Goal: Information Seeking & Learning: Learn about a topic

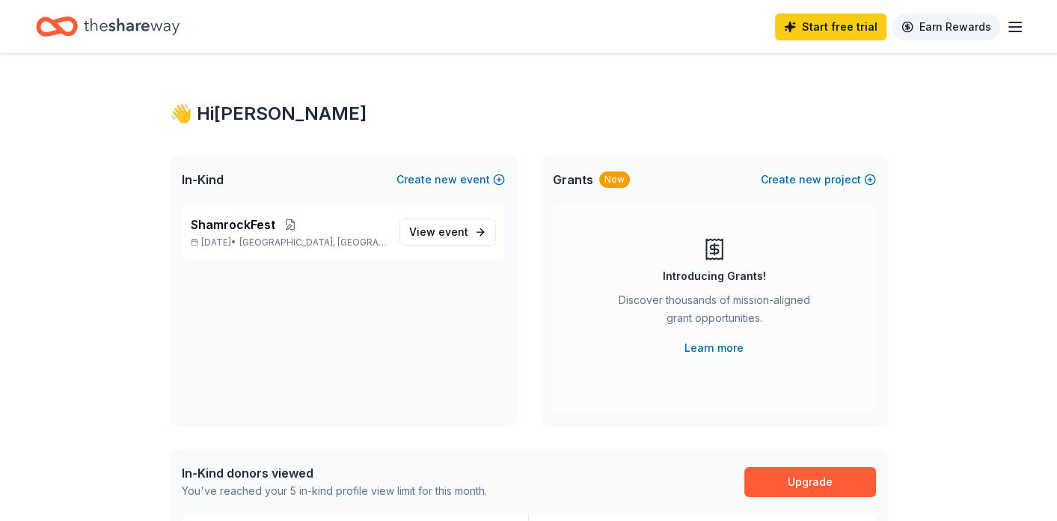
click at [981, 20] on link "Earn Rewards" at bounding box center [946, 26] width 108 height 27
click at [1010, 27] on icon "button" at bounding box center [1015, 27] width 18 height 18
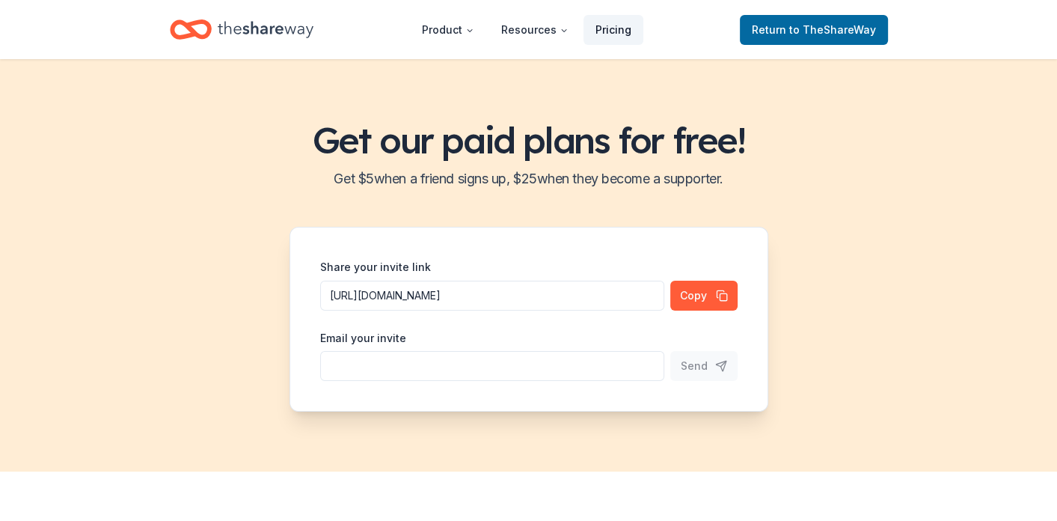
click at [604, 27] on link "Pricing" at bounding box center [614, 30] width 60 height 30
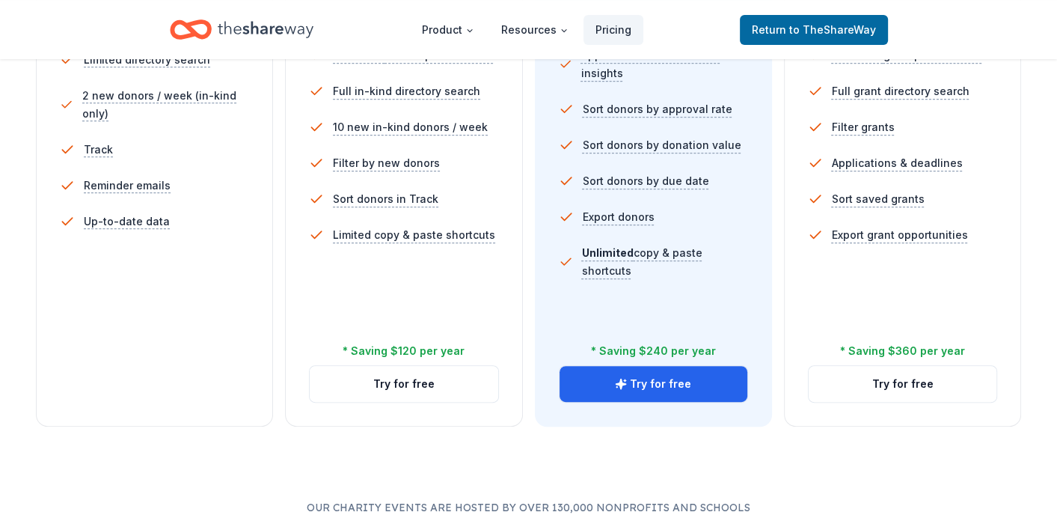
scroll to position [509, 0]
click at [908, 378] on button "Try for free" at bounding box center [903, 383] width 188 height 36
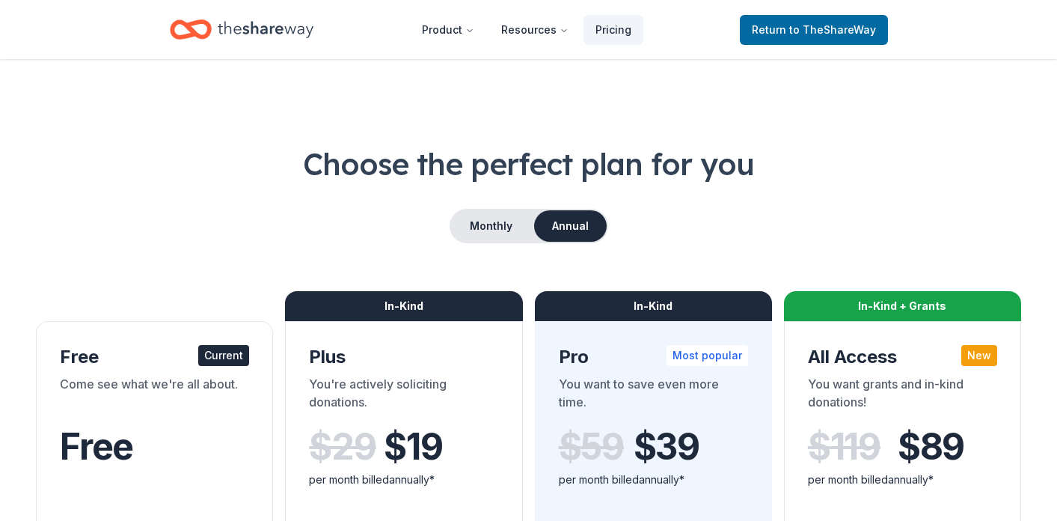
scroll to position [509, 0]
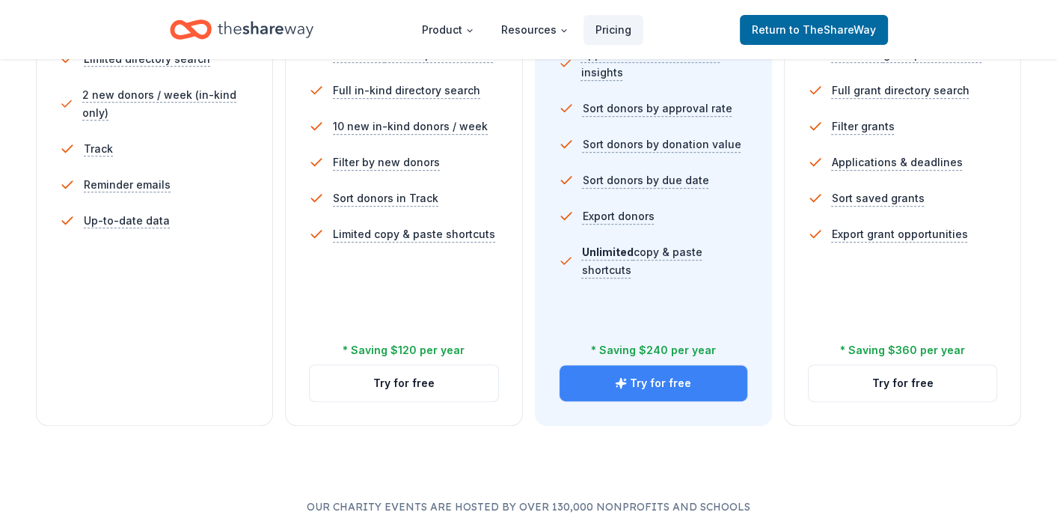
click at [693, 383] on button "Try for free" at bounding box center [654, 383] width 188 height 36
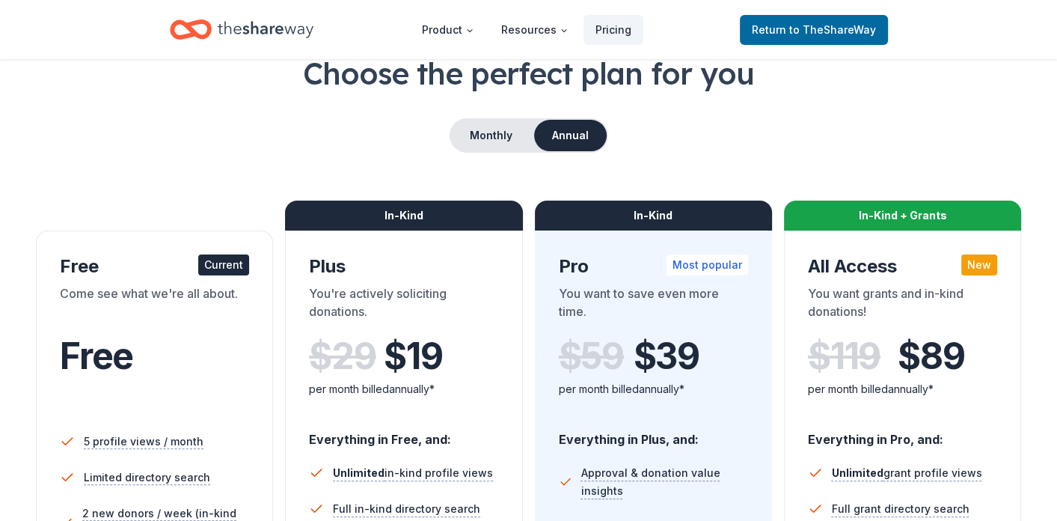
scroll to position [90, 0]
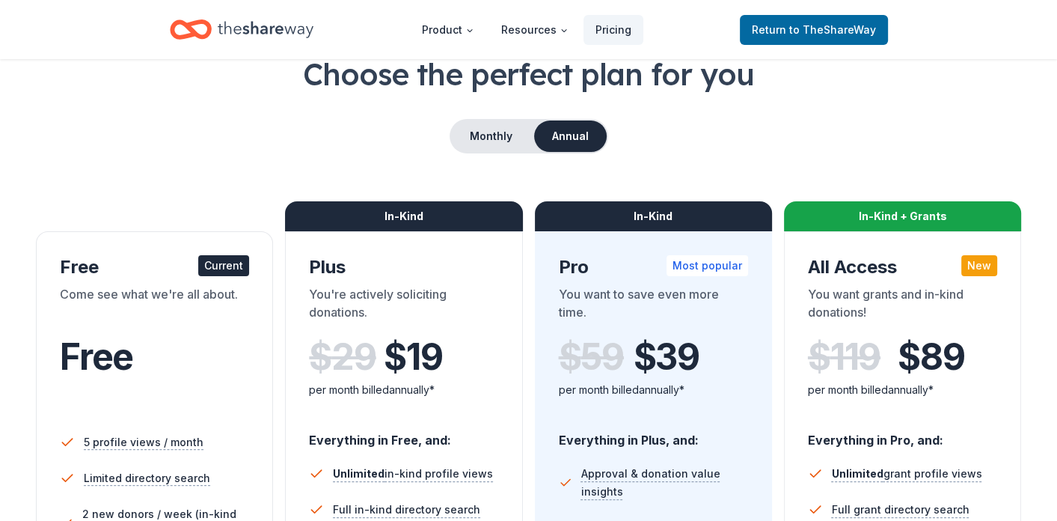
click at [782, 99] on div "Choose the perfect plan for you Monthly Annual Free Current Come see what we're…" at bounding box center [528, 449] width 985 height 792
click at [466, 140] on button "Monthly" at bounding box center [491, 135] width 80 height 31
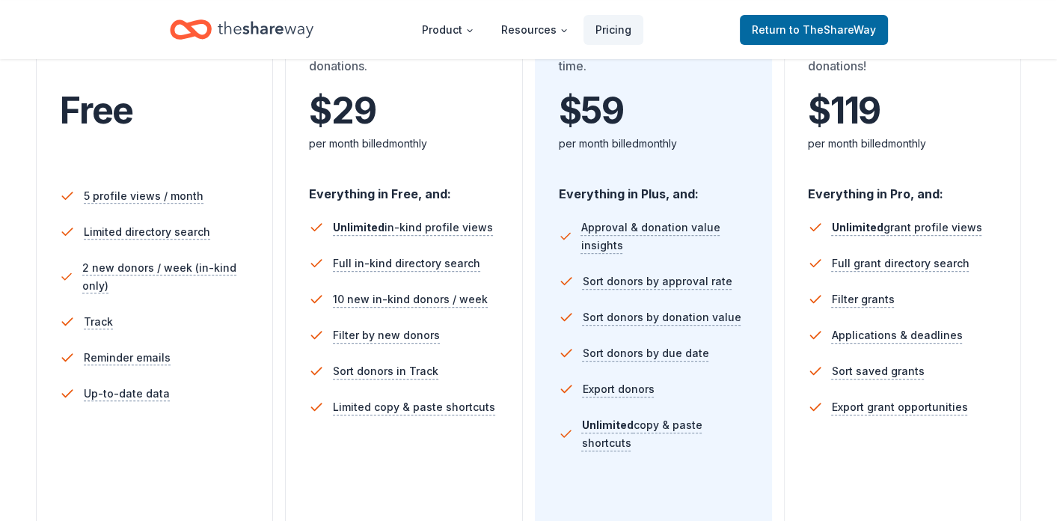
scroll to position [0, 0]
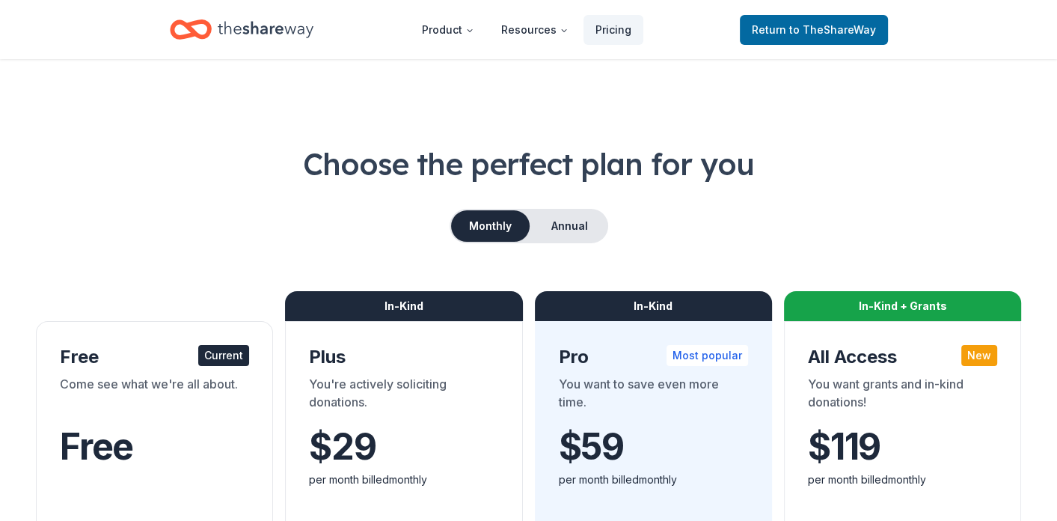
click at [569, 239] on button "Annual" at bounding box center [570, 225] width 74 height 31
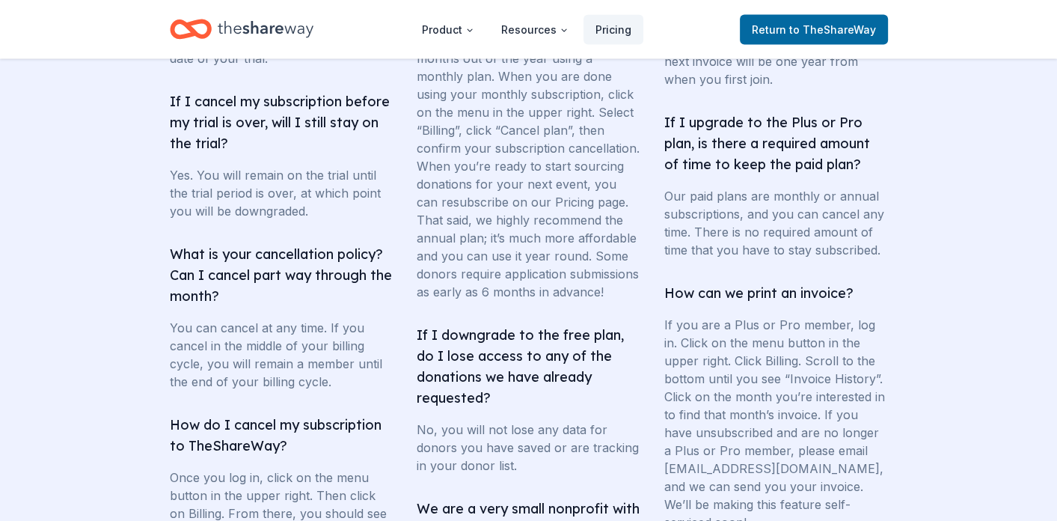
scroll to position [2746, 0]
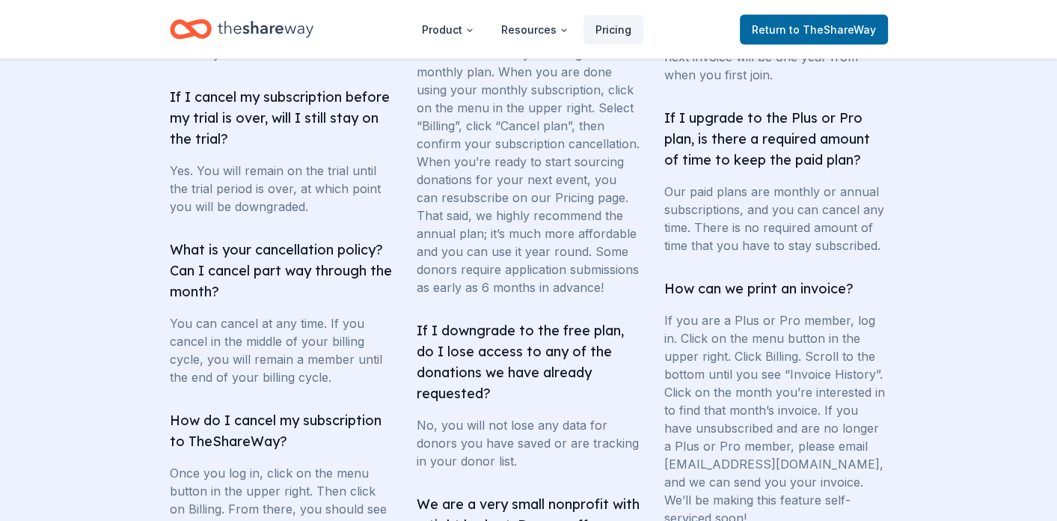
click at [995, 322] on section "Frequently asked questions How many donations would I get? Our average customer…" at bounding box center [528, 169] width 1057 height 1134
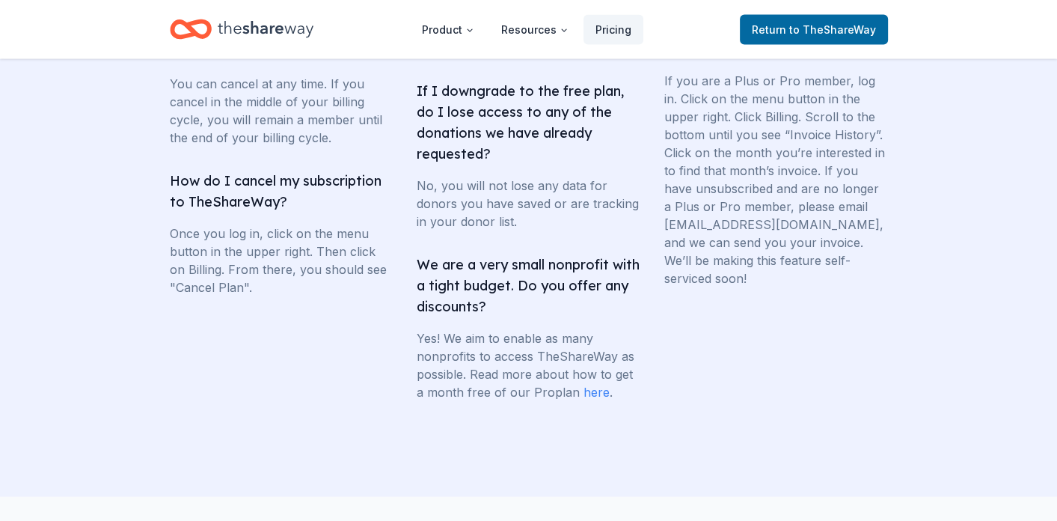
scroll to position [3088, 0]
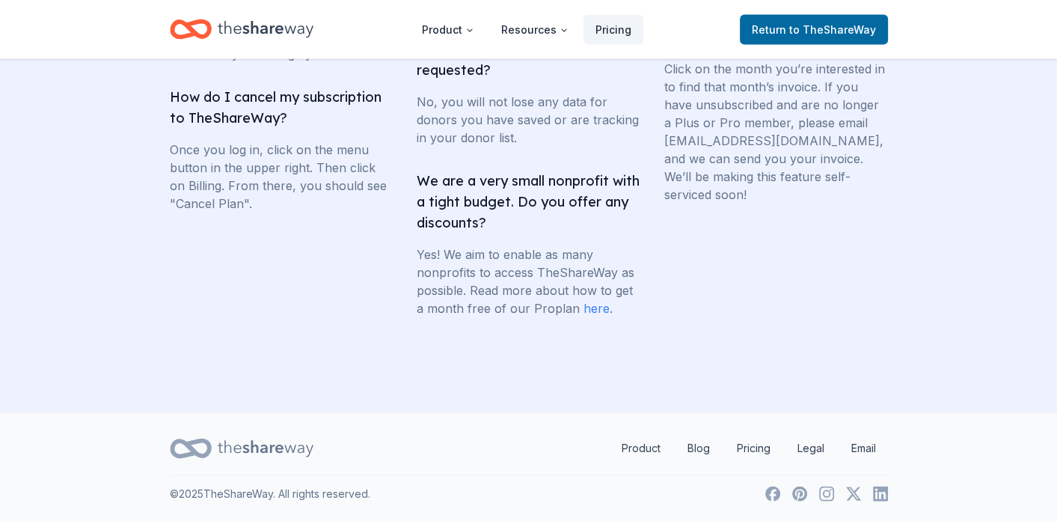
click at [592, 307] on link "here" at bounding box center [597, 308] width 26 height 15
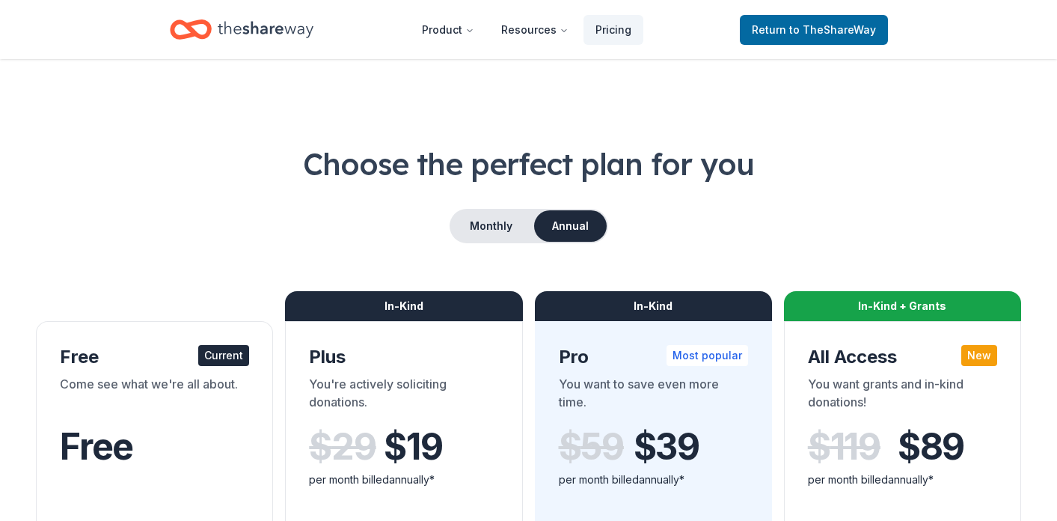
scroll to position [3087, 0]
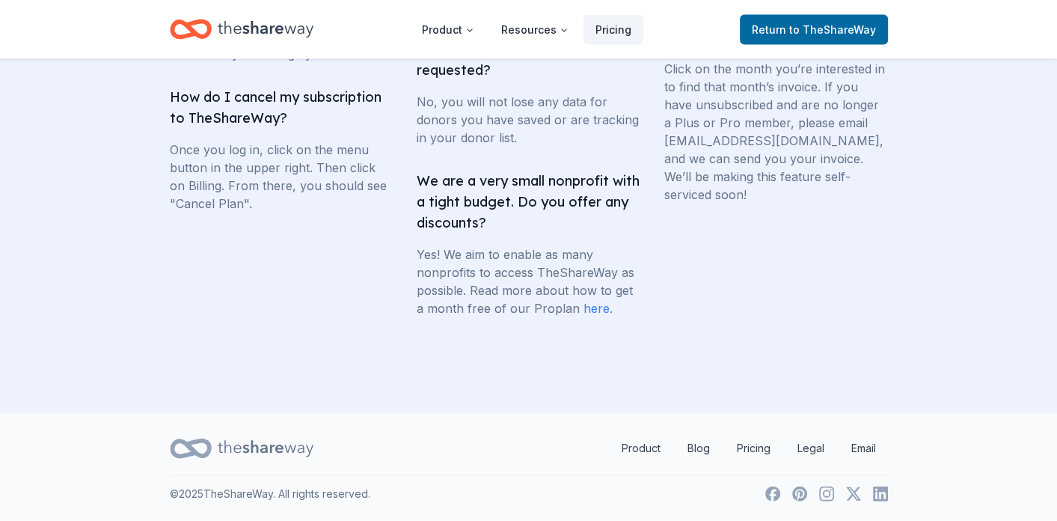
click at [869, 447] on link "Email" at bounding box center [863, 448] width 49 height 30
click at [741, 450] on link "Pricing" at bounding box center [754, 448] width 58 height 30
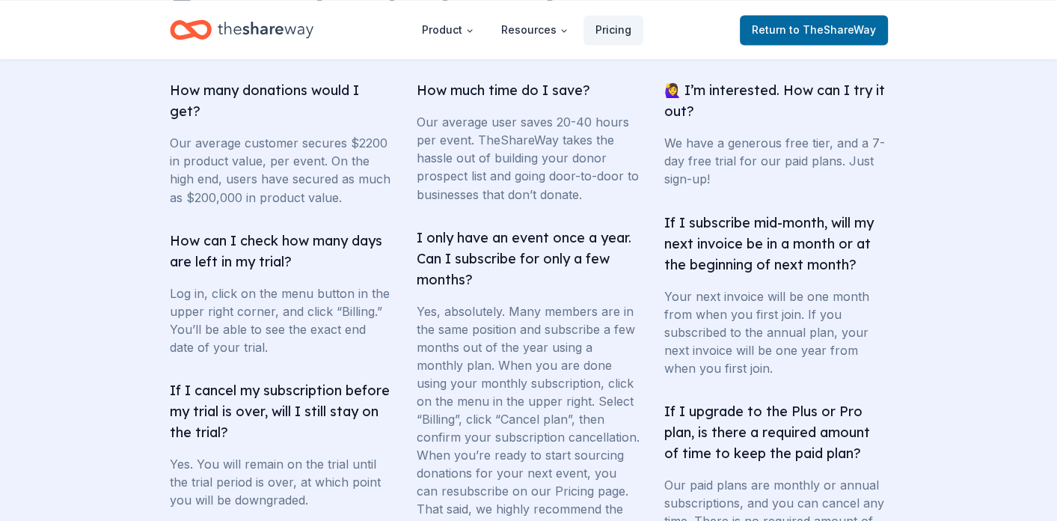
scroll to position [2483, 0]
